Goal: Task Accomplishment & Management: Use online tool/utility

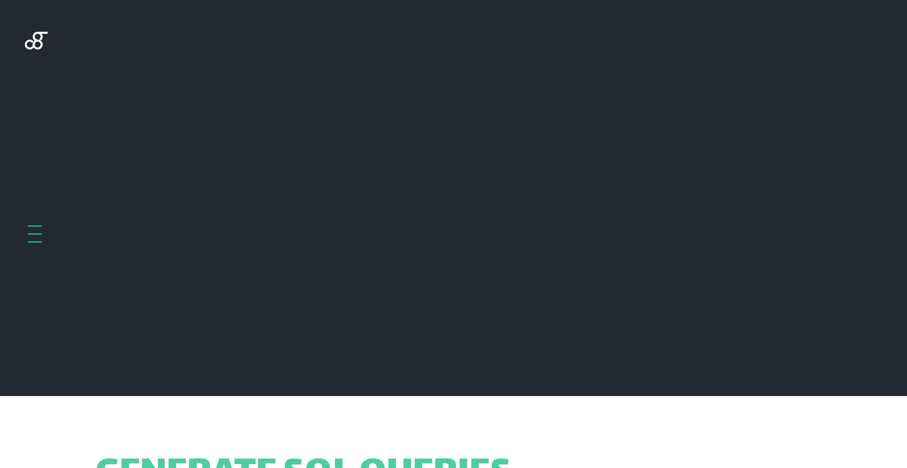
scroll to position [291, 0]
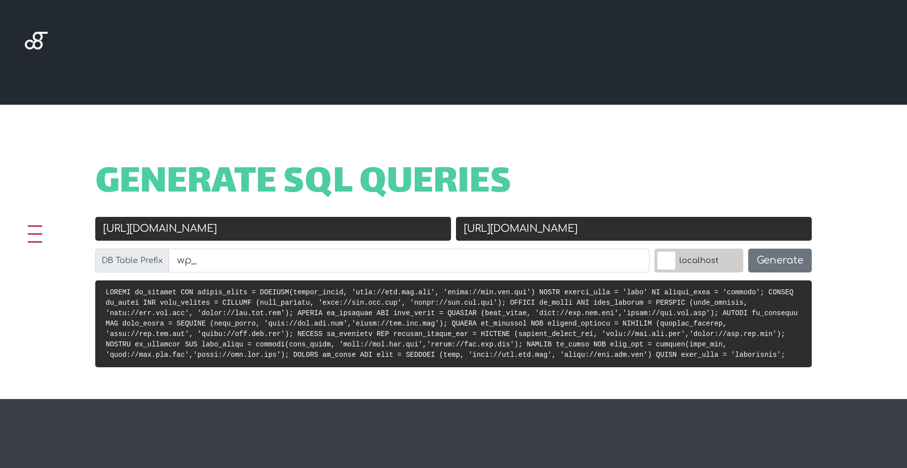
click at [237, 232] on input "[URL][DOMAIN_NAME]" at bounding box center [273, 229] width 356 height 24
type input "h"
type input "f"
type input "h"
type input "[URL][DOMAIN_NAME]"
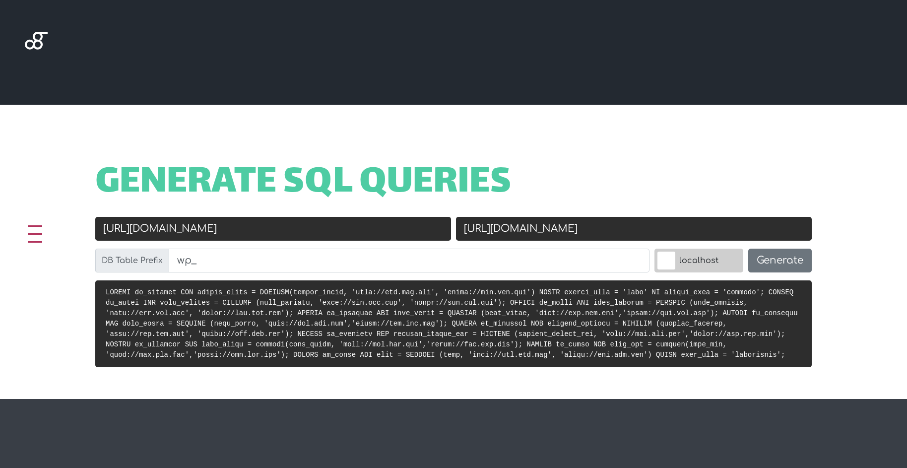
drag, startPoint x: 580, startPoint y: 227, endPoint x: 348, endPoint y: 236, distance: 232.4
click at [348, 236] on div "Old URL [URL][DOMAIN_NAME] New URL [URL][DOMAIN_NAME] DB Table Prefix wp_ local…" at bounding box center [453, 249] width 721 height 64
paste input "[DOMAIN_NAME]"
click at [497, 231] on input "[URL][DOMAIN_NAME]" at bounding box center [634, 229] width 356 height 24
type input "[URL][DOMAIN_NAME]"
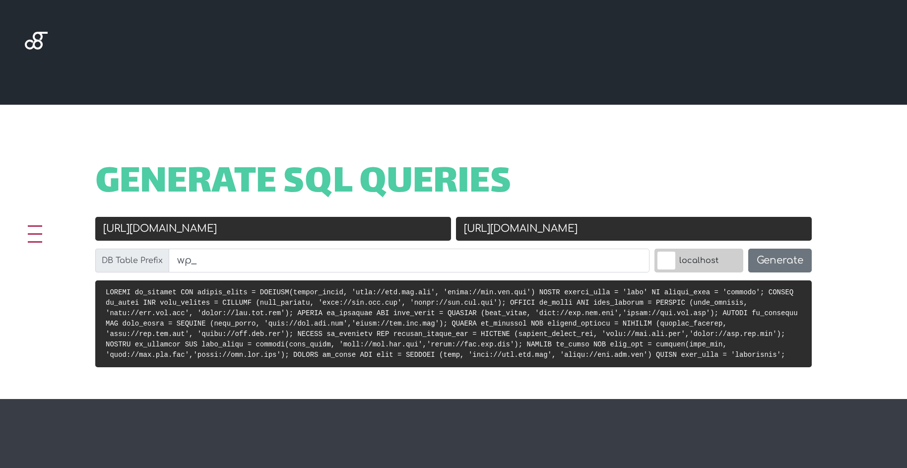
click at [610, 206] on div "Generate SQL Queries" at bounding box center [453, 192] width 756 height 49
click at [761, 260] on button "Generate" at bounding box center [780, 261] width 64 height 24
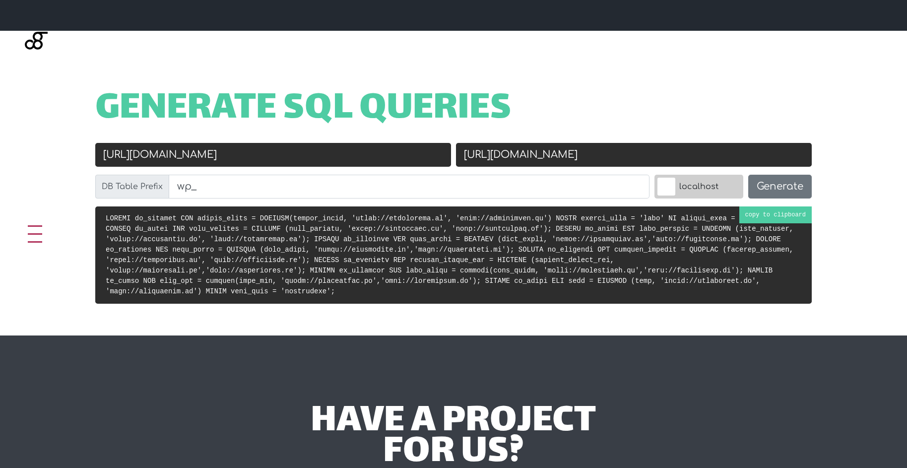
scroll to position [365, 0]
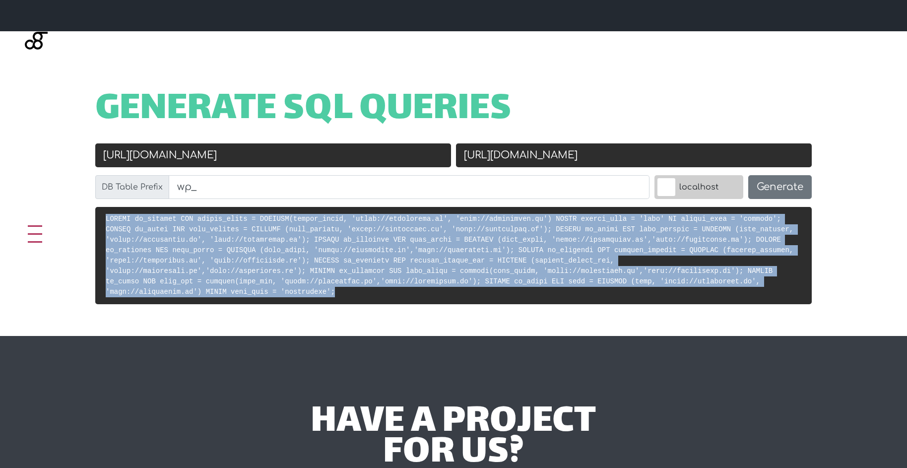
drag, startPoint x: 485, startPoint y: 280, endPoint x: 87, endPoint y: 211, distance: 403.3
click at [87, 211] on div at bounding box center [453, 259] width 756 height 105
copy code "UPDATE wp_options SET option_value = REPLACE(option_value, 'https://viettaland.…"
